Goal: Task Accomplishment & Management: Manage account settings

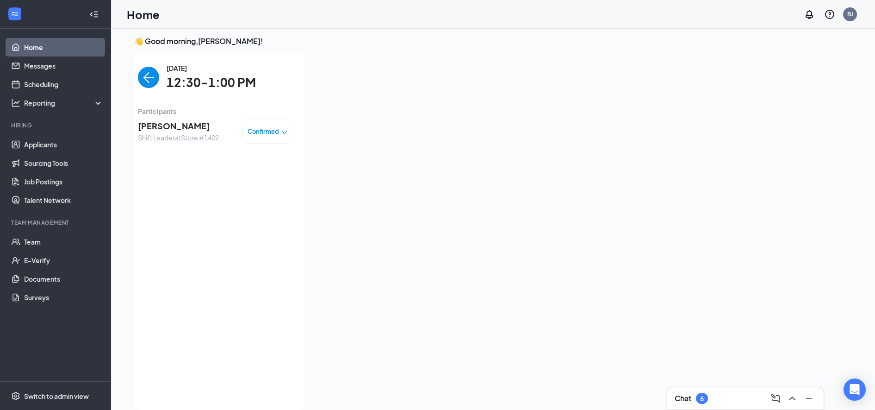
scroll to position [4, 0]
click at [40, 248] on link "Team" at bounding box center [63, 241] width 79 height 19
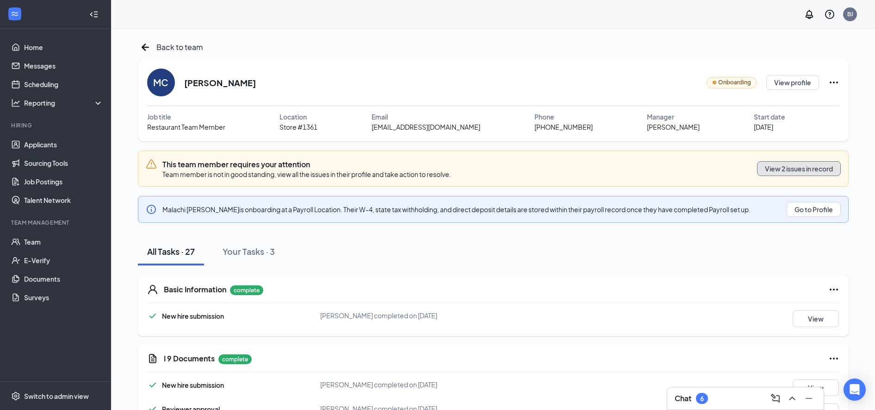
click at [772, 174] on button "View 2 issues in record" at bounding box center [799, 168] width 84 height 15
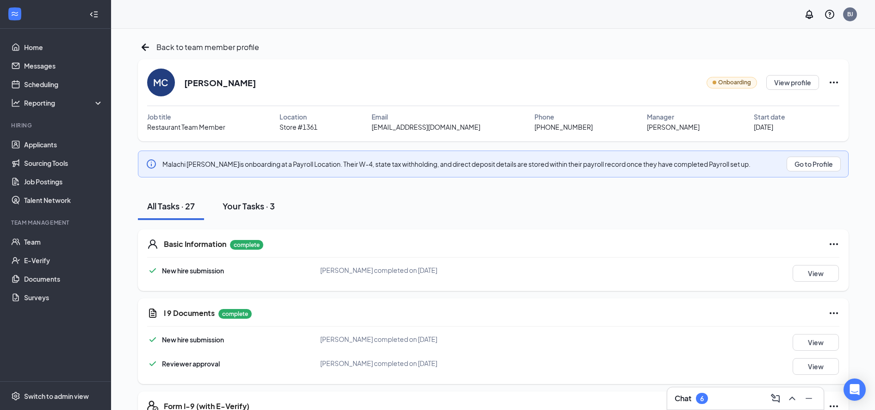
click at [232, 203] on div "Your Tasks · 3" at bounding box center [249, 206] width 52 height 12
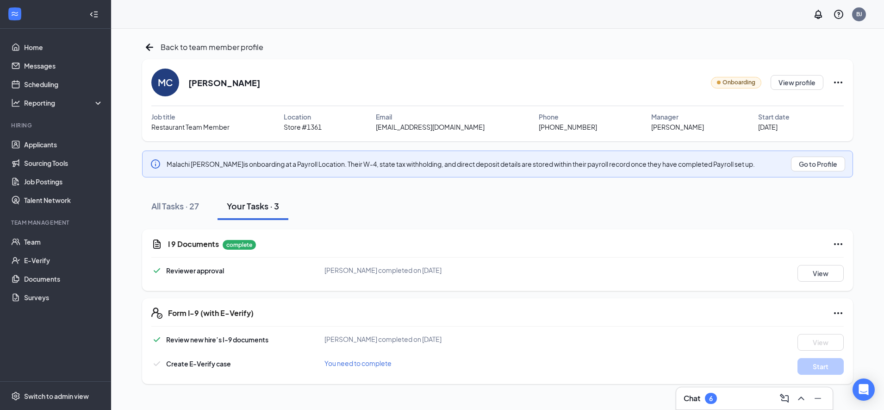
click at [500, 130] on div "Back to team member profile MC [PERSON_NAME] Onboarding View profile Job title …" at bounding box center [497, 212] width 711 height 344
click at [478, 74] on div "MC [PERSON_NAME] Onboarding View profile" at bounding box center [497, 82] width 692 height 28
click at [175, 47] on span "Back to team member profile" at bounding box center [212, 47] width 103 height 12
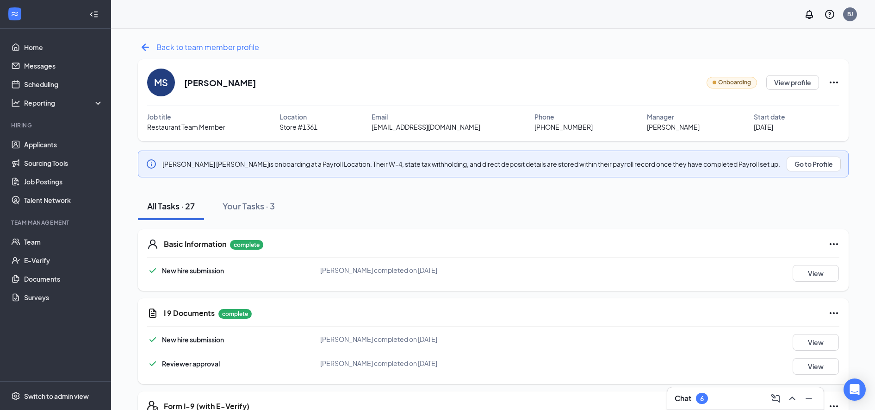
click at [152, 45] on icon "ArrowLeftNew" at bounding box center [145, 47] width 15 height 15
